Goal: Obtain resource: Download file/media

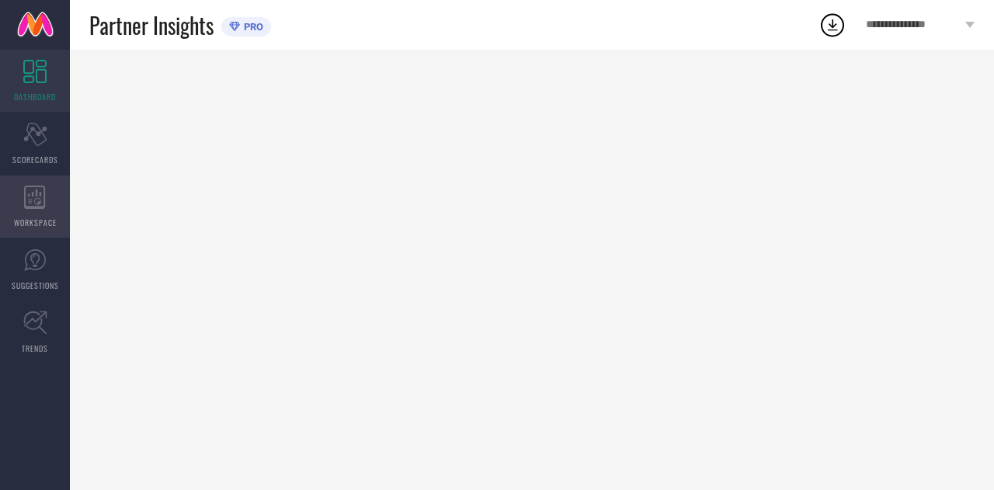
click at [34, 219] on span "WORKSPACE" at bounding box center [35, 223] width 43 height 12
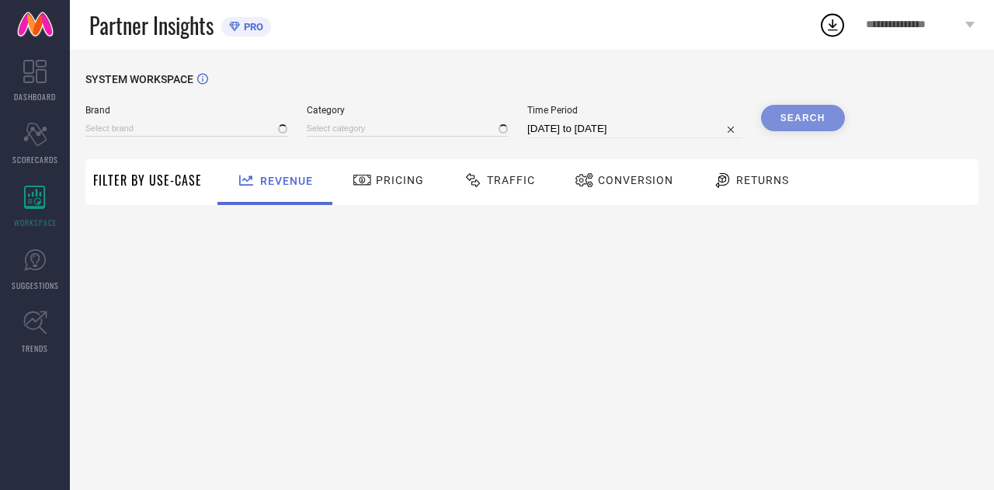
type input "COLORPLUS"
type input "All"
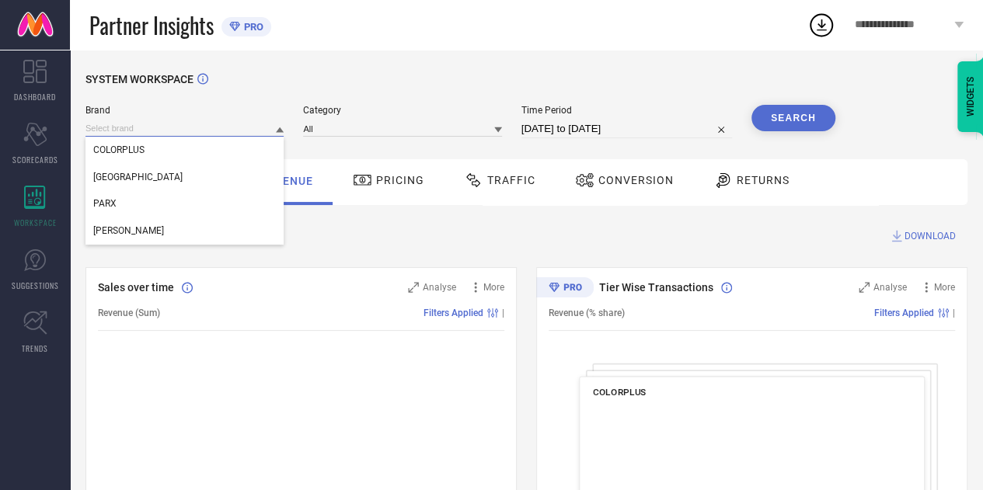
click at [256, 137] on input at bounding box center [184, 128] width 198 height 16
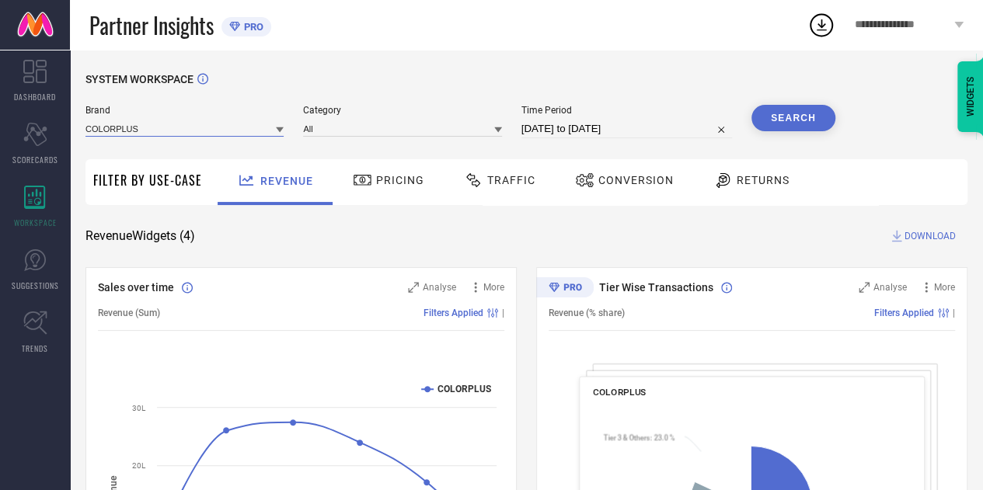
click at [256, 136] on input at bounding box center [184, 128] width 198 height 16
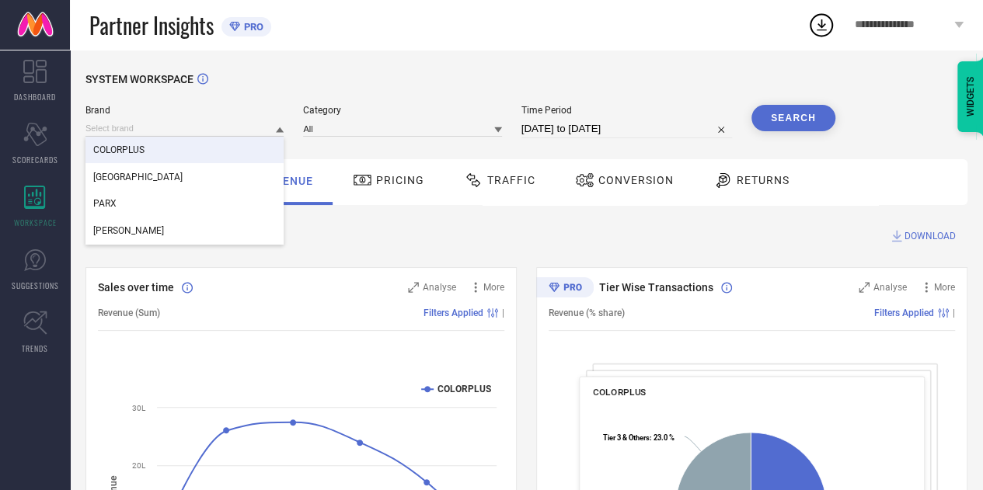
click at [197, 161] on div "COLORPLUS" at bounding box center [184, 150] width 198 height 26
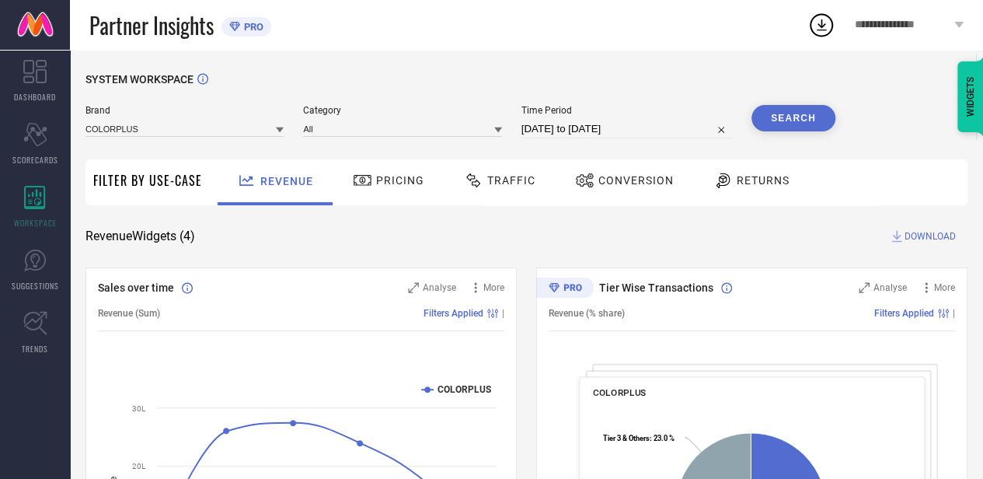
select select "6"
select select "2025"
select select "7"
select select "2025"
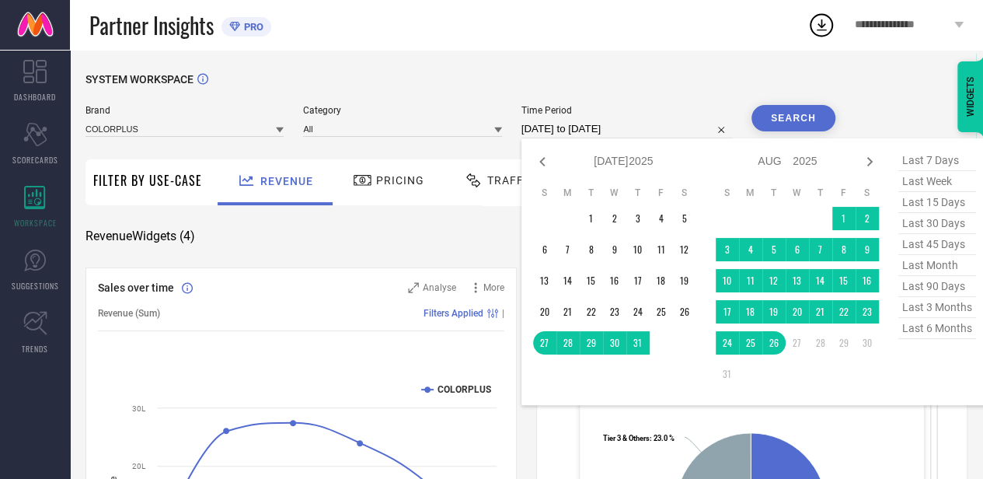
click at [561, 135] on input "[DATE] to [DATE]" at bounding box center [626, 129] width 211 height 19
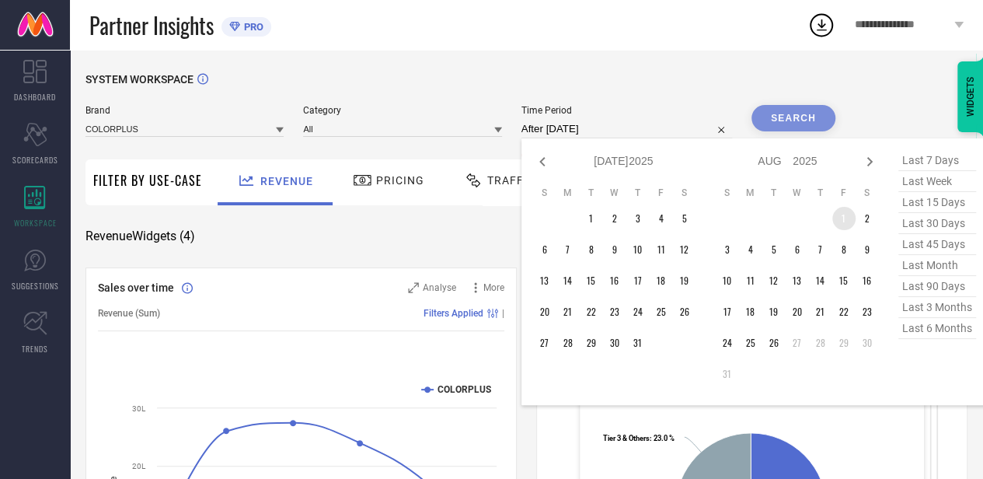
click at [837, 208] on table "S M T W T F S 1 2 3 4 5 6 7 8 9 10 11 12 13 14 15 16 17 18 19 20 21 22 23 24 25…" at bounding box center [796, 286] width 163 height 214
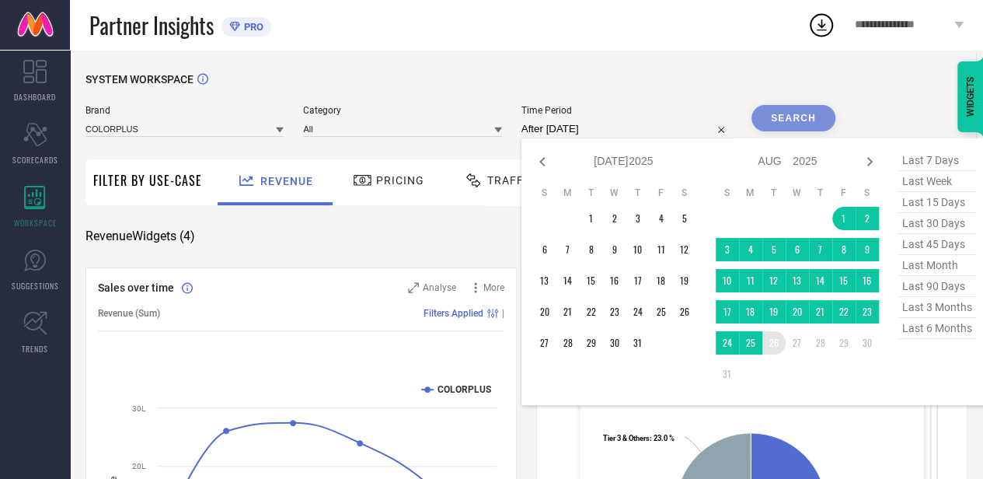
type input "[DATE] to [DATE]"
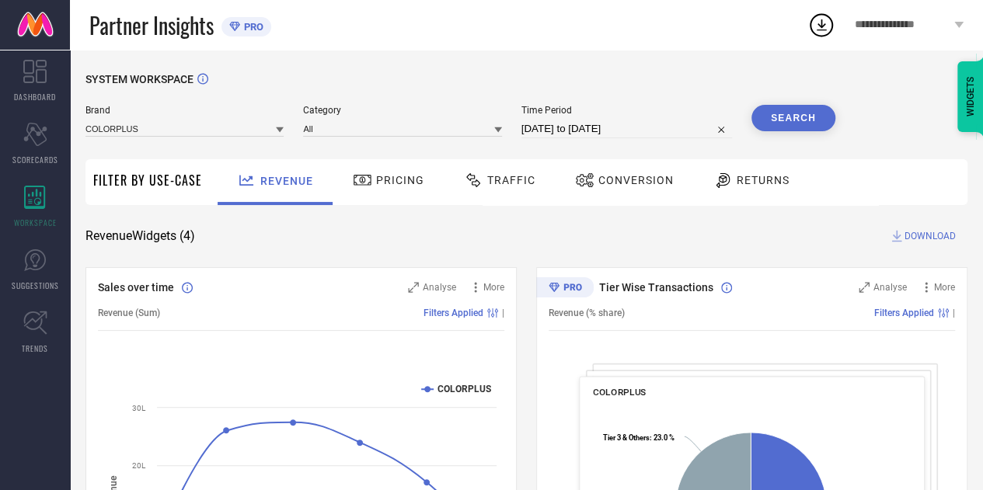
click at [492, 179] on span "Traffic" at bounding box center [511, 180] width 48 height 12
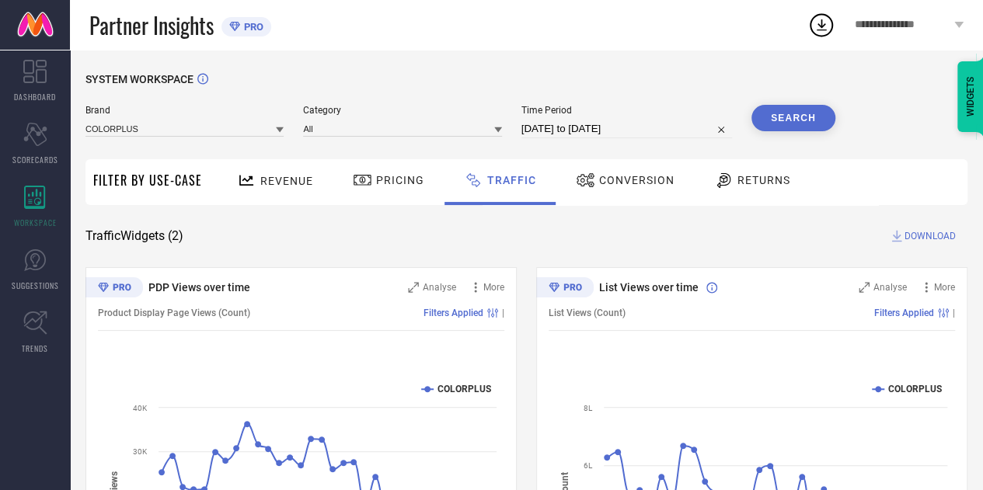
click at [789, 112] on button "Search" at bounding box center [793, 118] width 84 height 26
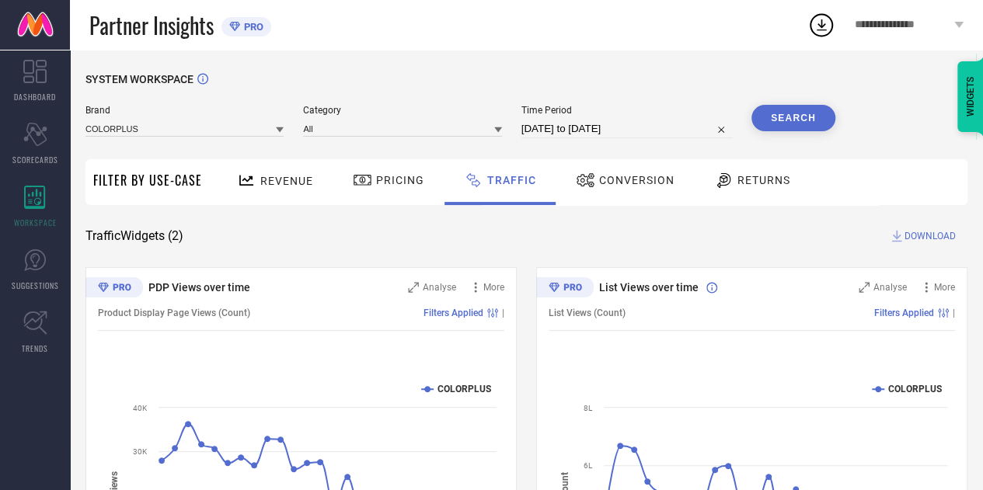
click at [923, 242] on span "DOWNLOAD" at bounding box center [929, 236] width 51 height 16
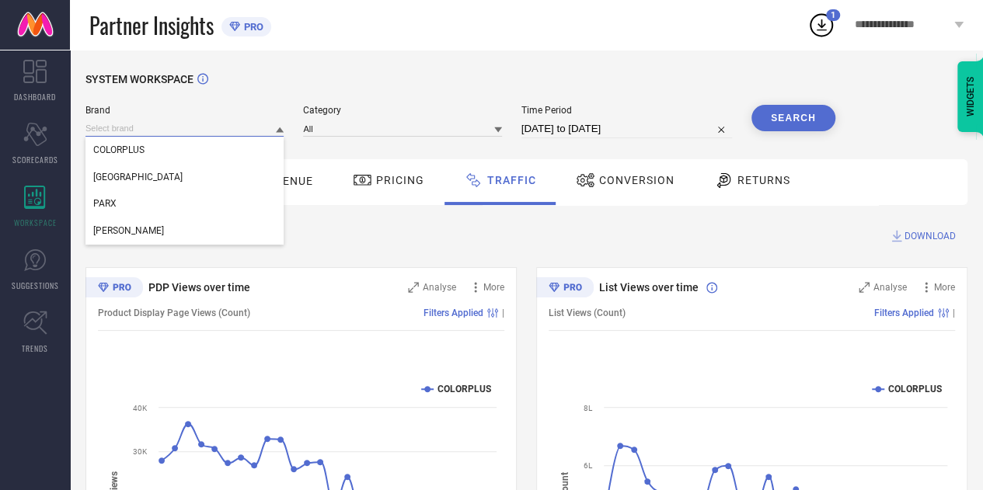
click at [265, 130] on input at bounding box center [184, 128] width 198 height 16
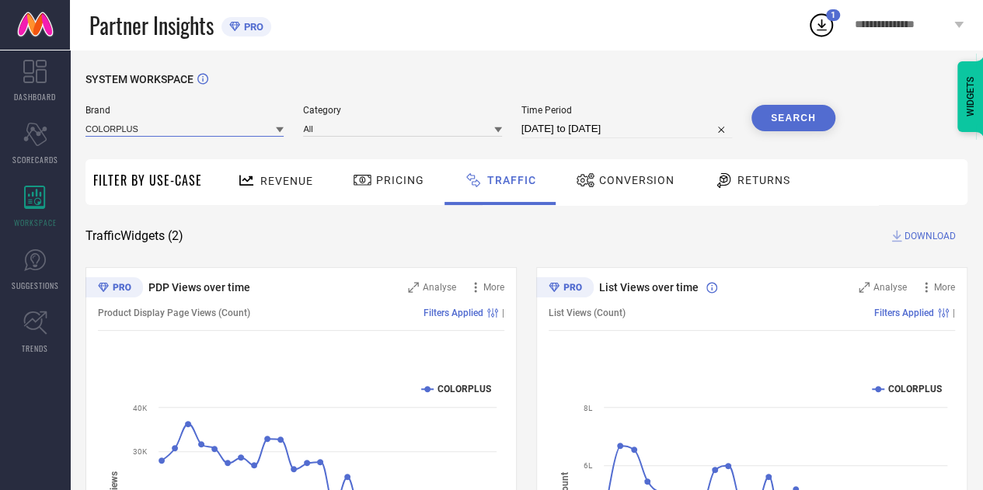
click at [230, 128] on input at bounding box center [184, 128] width 198 height 16
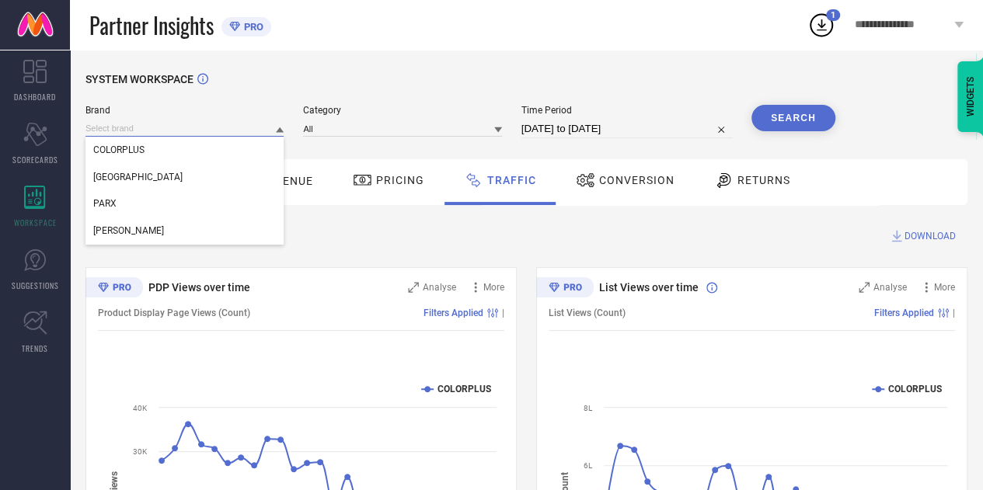
click at [230, 128] on input at bounding box center [184, 128] width 198 height 16
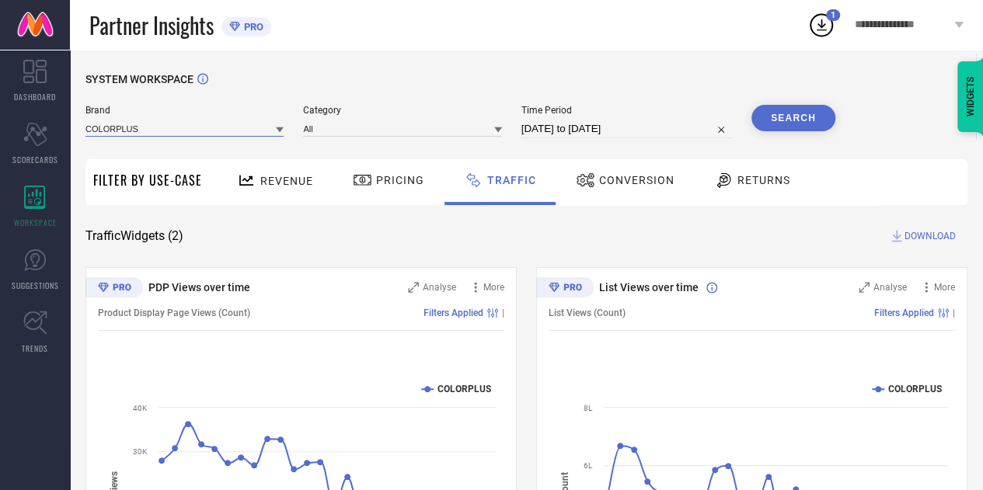
click at [212, 130] on input at bounding box center [184, 128] width 198 height 16
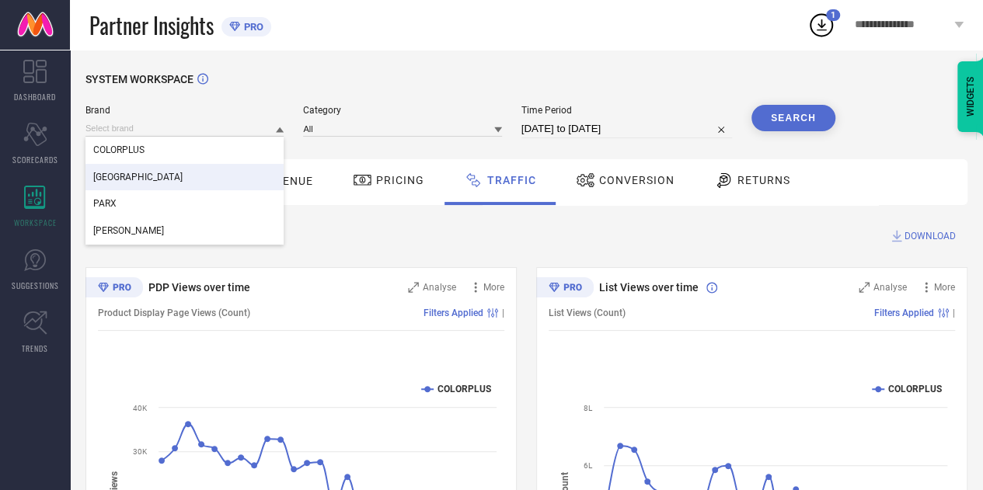
click at [160, 177] on div "[GEOGRAPHIC_DATA]" at bounding box center [184, 177] width 198 height 26
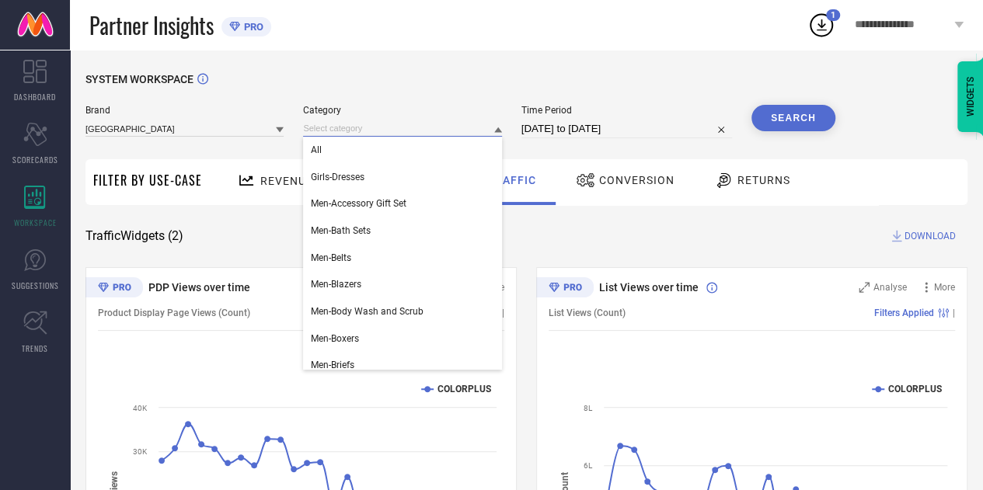
click at [406, 130] on input at bounding box center [402, 128] width 198 height 16
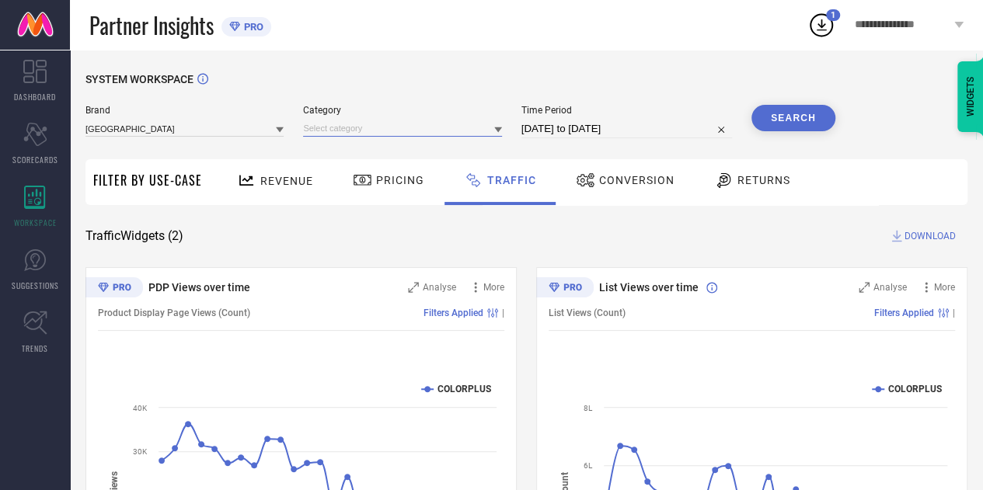
click at [371, 131] on input at bounding box center [402, 128] width 198 height 16
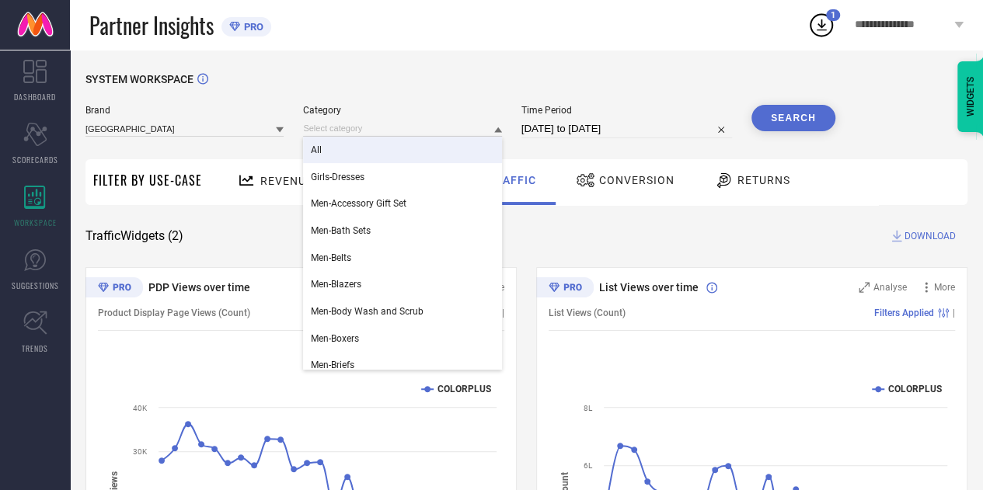
click at [342, 152] on div "All" at bounding box center [402, 150] width 198 height 26
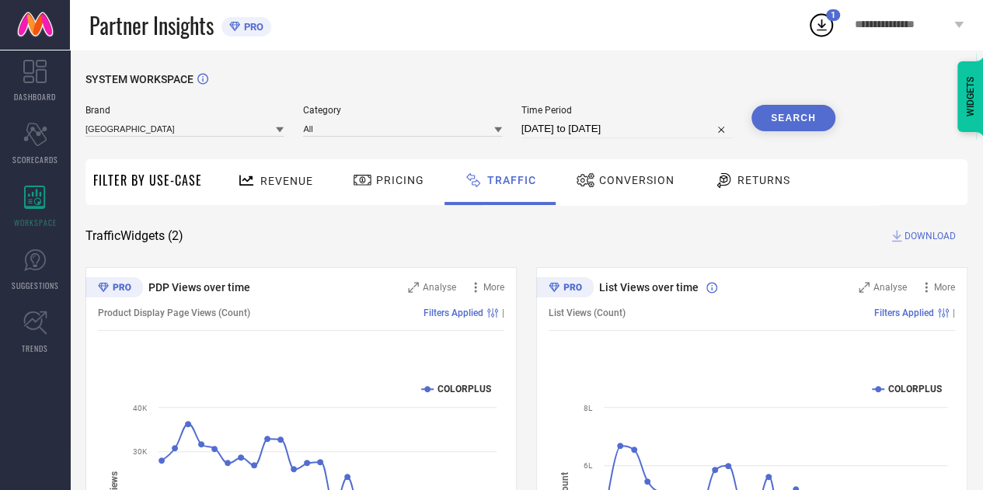
click at [791, 114] on button "Search" at bounding box center [793, 118] width 84 height 26
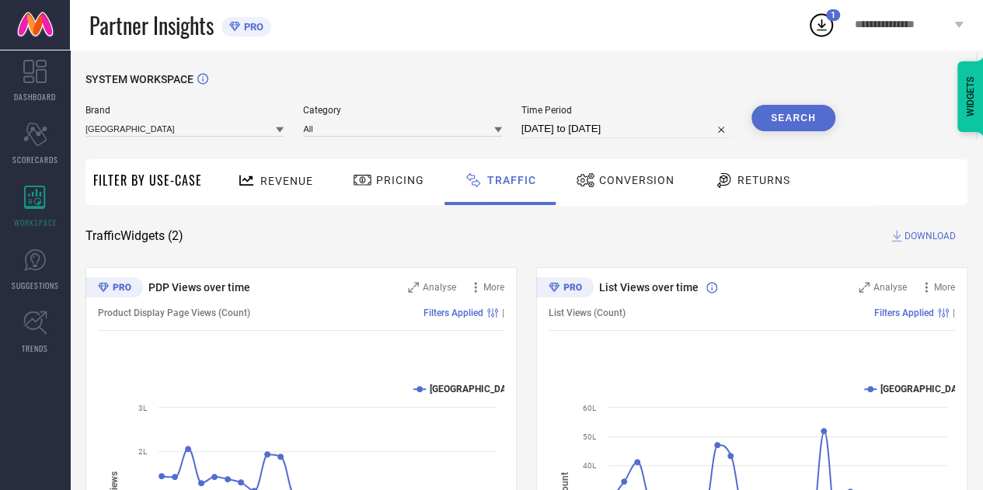
click at [923, 229] on span "DOWNLOAD" at bounding box center [929, 236] width 51 height 16
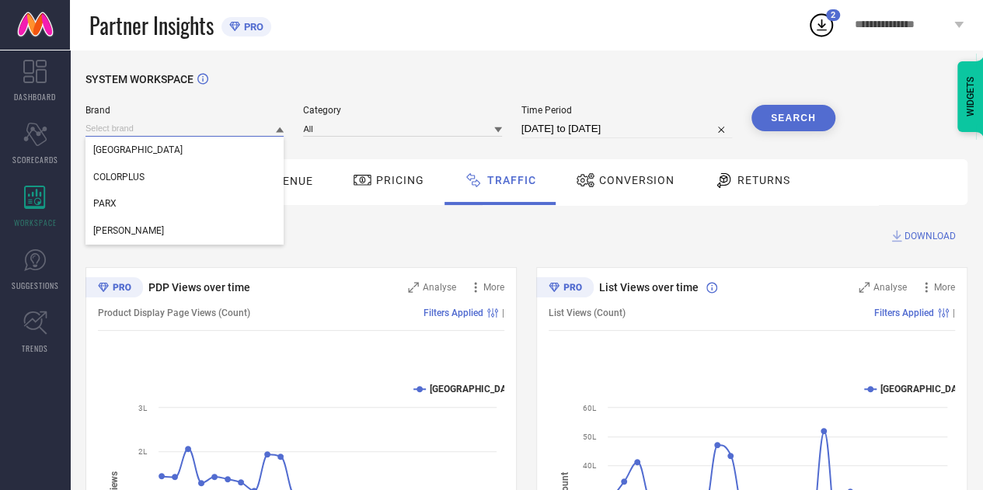
click at [232, 127] on input at bounding box center [184, 128] width 198 height 16
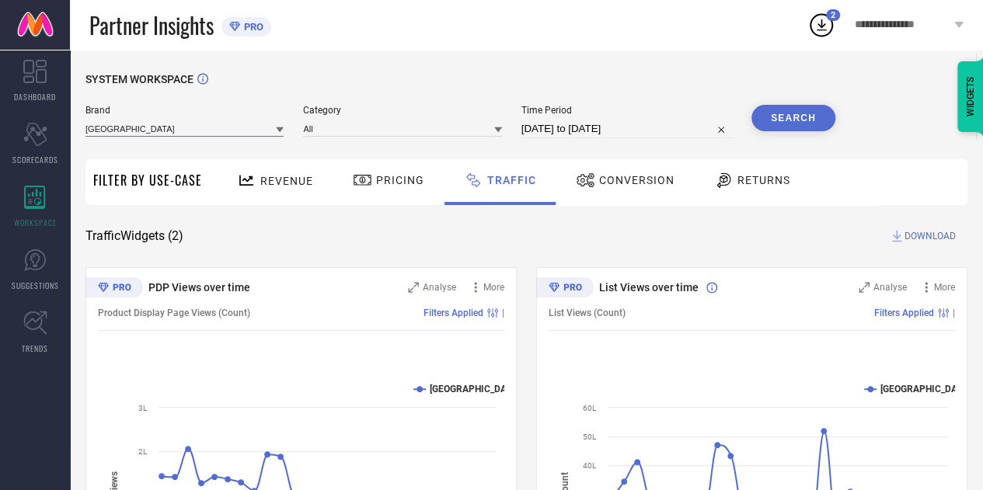
click at [211, 130] on input at bounding box center [184, 128] width 198 height 16
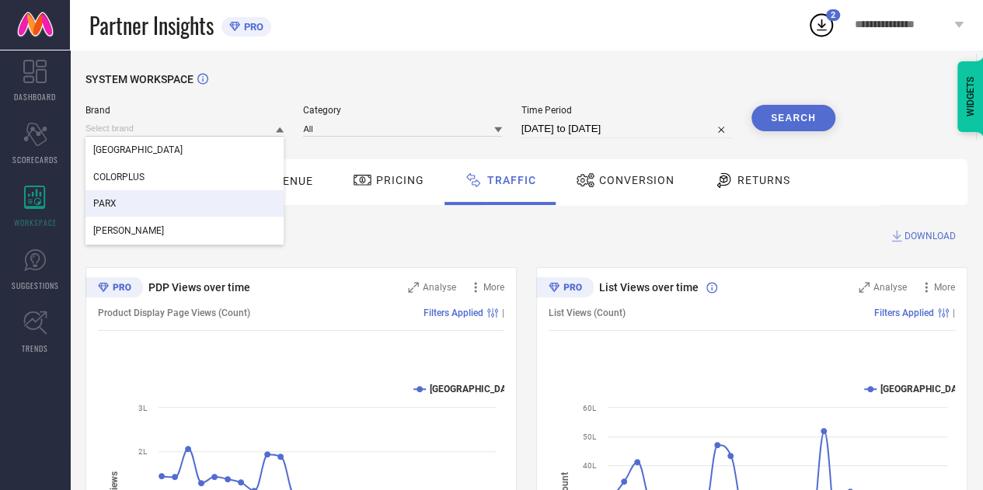
click at [134, 200] on div "PARX" at bounding box center [184, 203] width 198 height 26
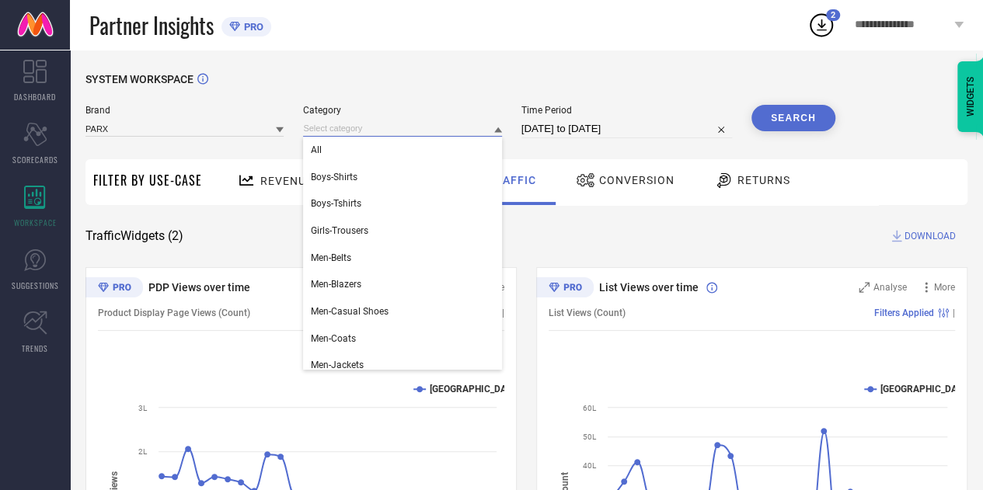
click at [476, 124] on input at bounding box center [402, 128] width 198 height 16
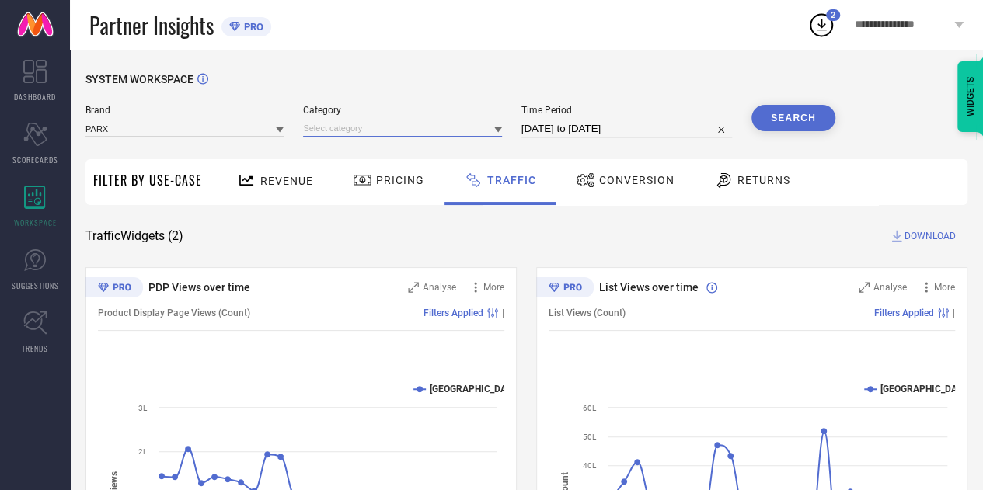
click at [393, 133] on input at bounding box center [402, 128] width 198 height 16
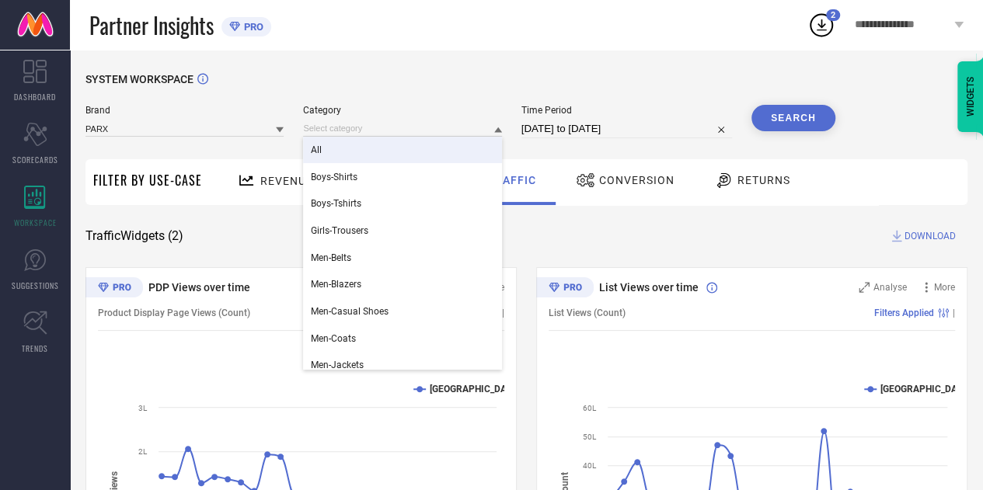
click at [349, 161] on div "All" at bounding box center [402, 150] width 198 height 26
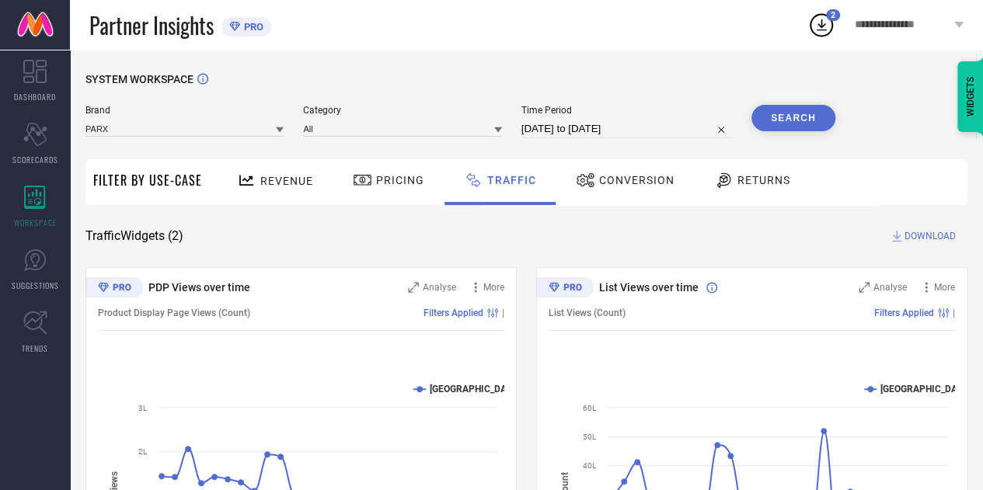
click at [794, 121] on button "Search" at bounding box center [793, 118] width 84 height 26
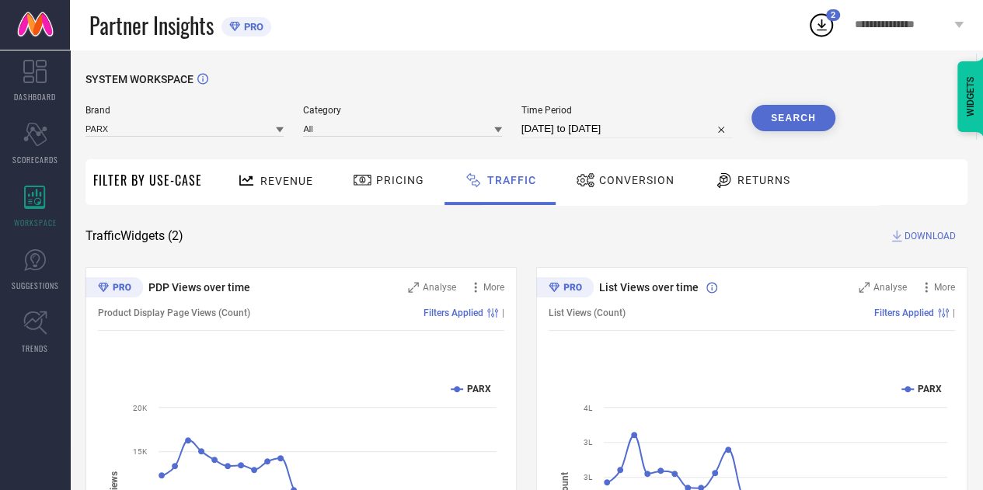
click at [908, 239] on span "DOWNLOAD" at bounding box center [929, 236] width 51 height 16
click at [527, 242] on div "Traffic Widgets ( 2 ) DOWNLOAD" at bounding box center [526, 236] width 882 height 16
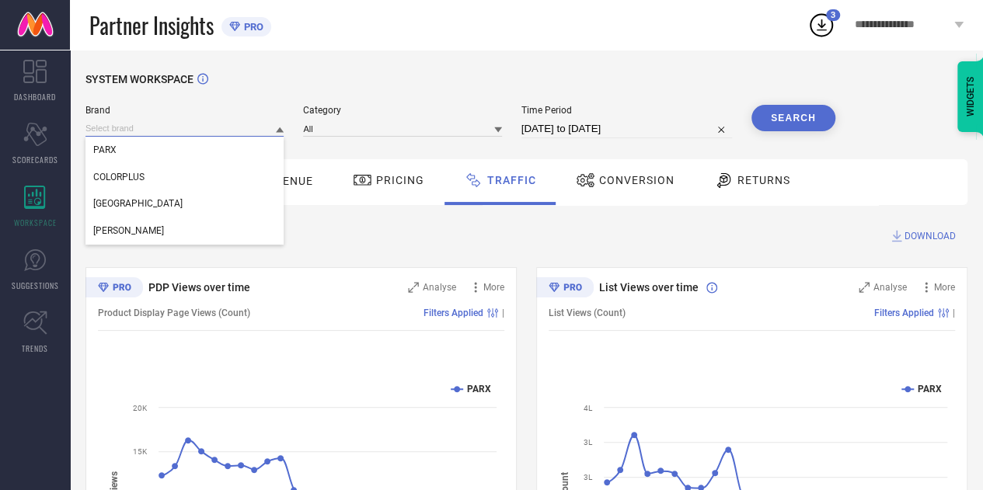
click at [242, 129] on input at bounding box center [184, 128] width 198 height 16
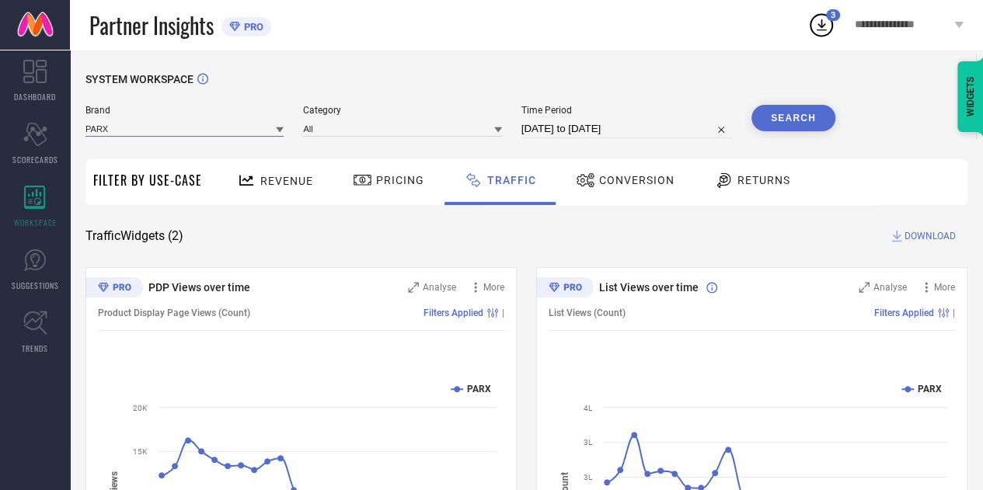
click at [242, 129] on input at bounding box center [184, 128] width 198 height 16
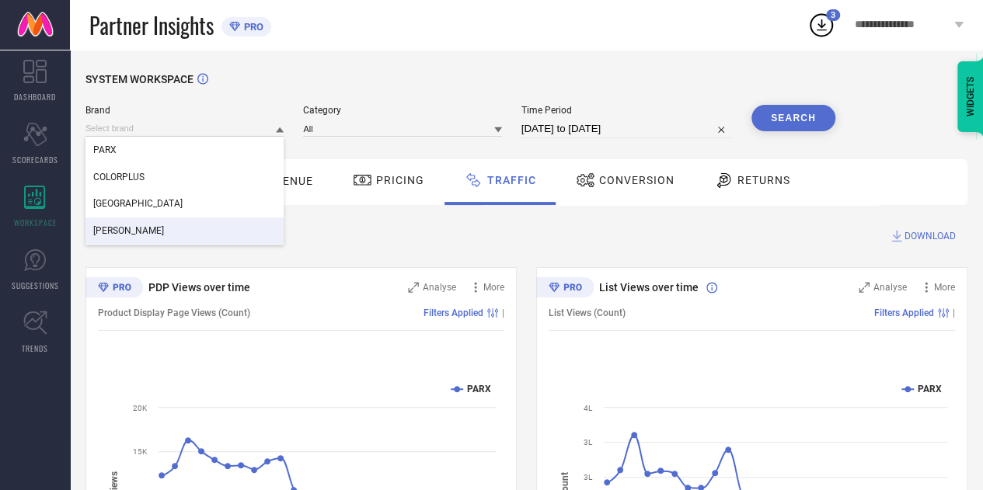
click at [165, 231] on div "[PERSON_NAME]" at bounding box center [184, 231] width 198 height 26
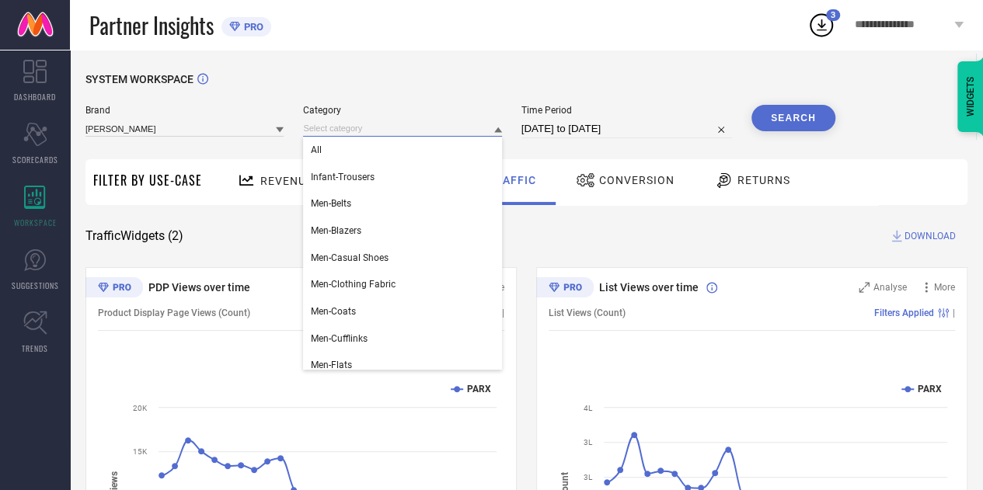
click at [375, 125] on input at bounding box center [402, 128] width 198 height 16
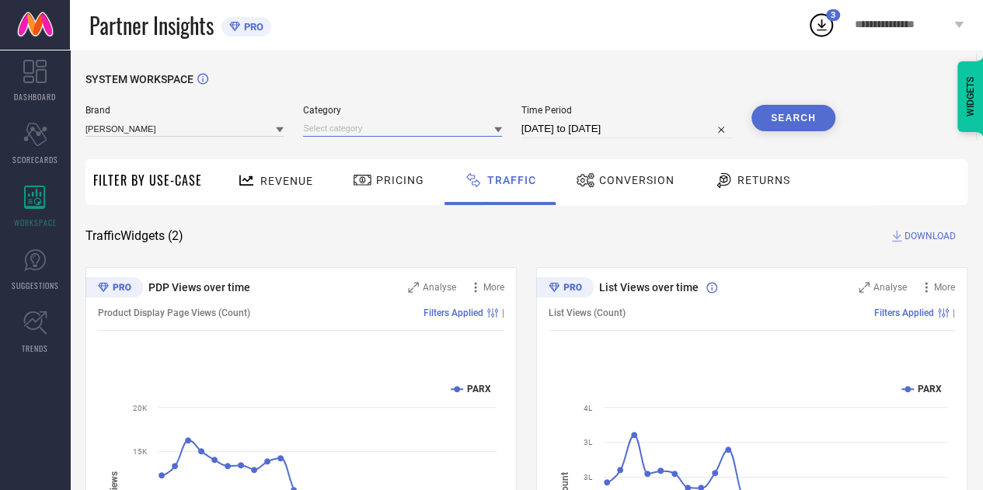
click at [364, 128] on input at bounding box center [402, 128] width 198 height 16
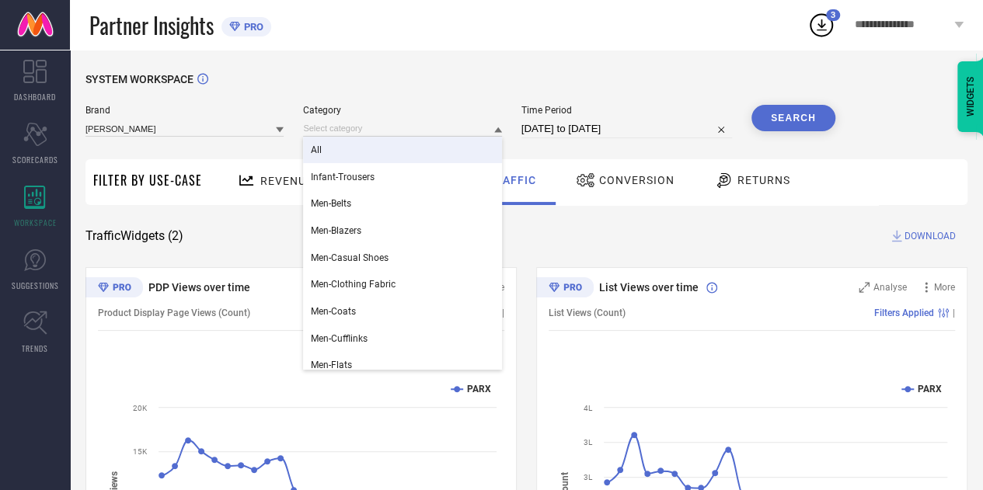
click at [336, 149] on div "All" at bounding box center [402, 150] width 198 height 26
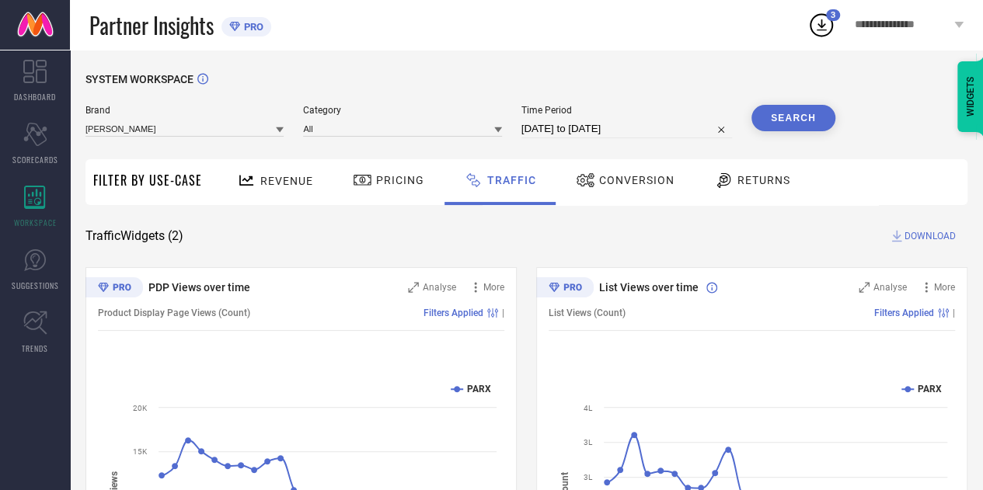
click at [790, 124] on button "Search" at bounding box center [793, 118] width 84 height 26
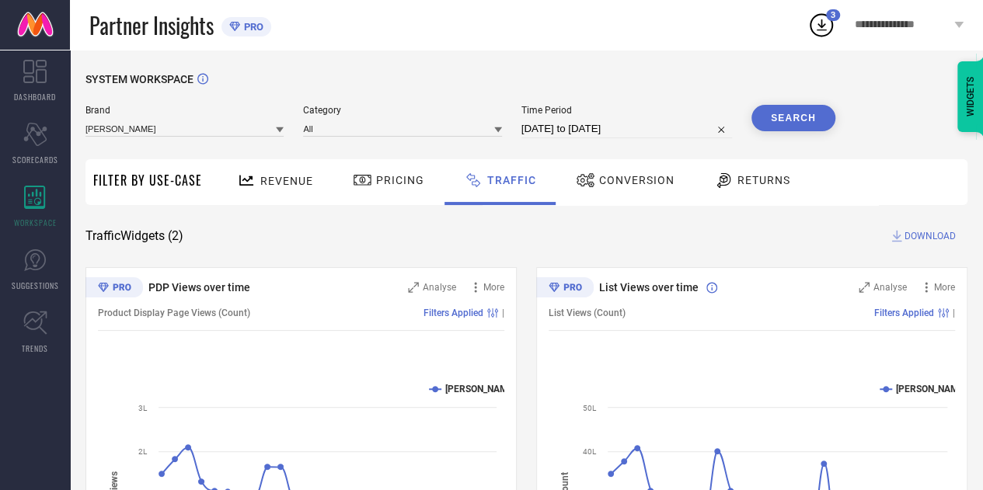
click at [915, 235] on span "DOWNLOAD" at bounding box center [929, 236] width 51 height 16
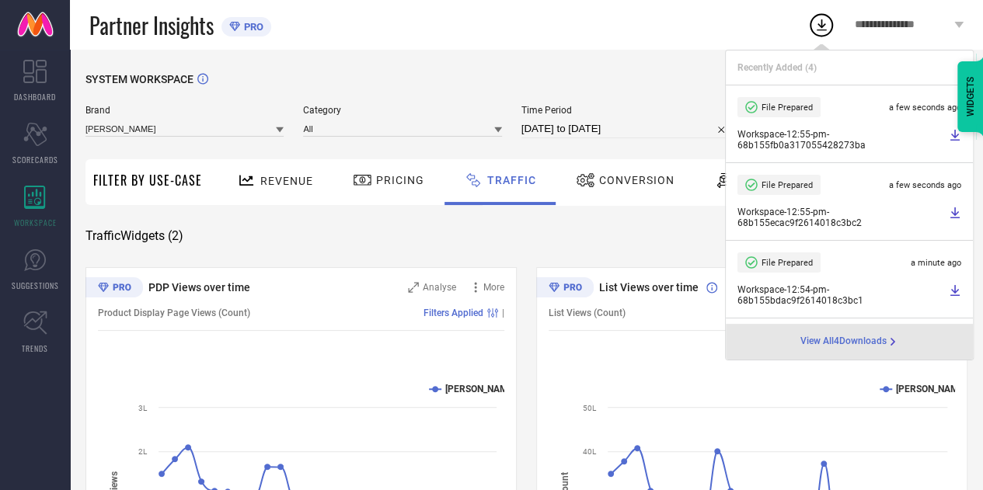
click at [589, 253] on div "SYSTEM WORKSPACE Brand [PERSON_NAME] Category All Time Period [DATE] to [DATE] …" at bounding box center [526, 364] width 882 height 583
